Goal: Information Seeking & Learning: Learn about a topic

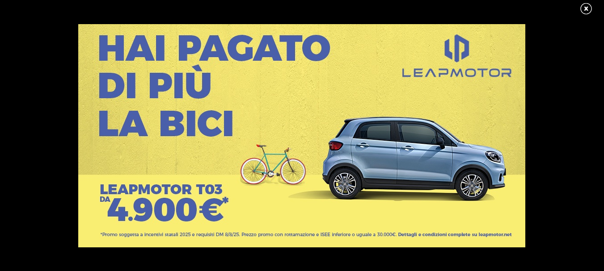
click at [589, 5] on link at bounding box center [590, 8] width 22 height 13
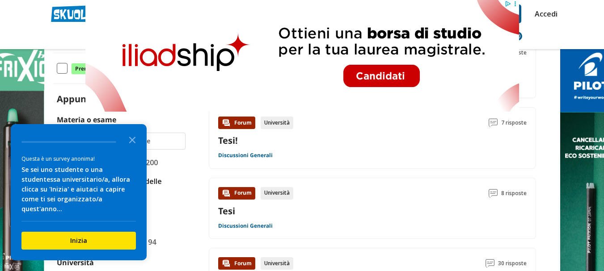
click at [133, 148] on icon "Close the survey" at bounding box center [132, 139] width 18 height 18
